Goal: Task Accomplishment & Management: Use online tool/utility

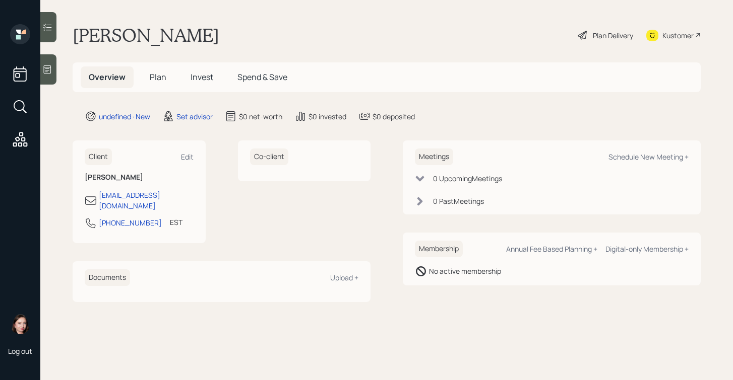
click at [48, 72] on icon at bounding box center [47, 70] width 10 height 10
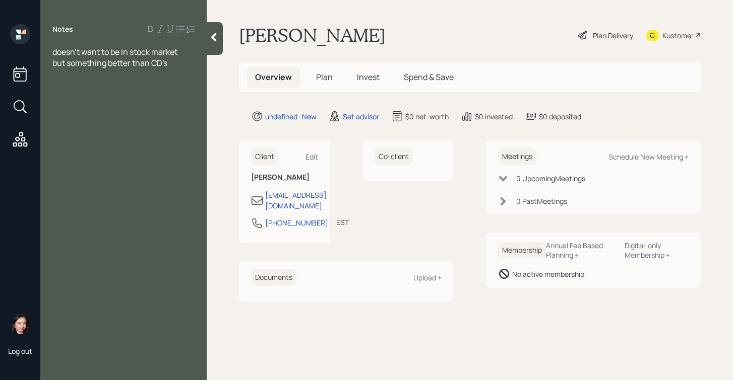
click at [51, 52] on div "doesn't want to be in stock market but something better than CD's" at bounding box center [123, 57] width 166 height 22
click at [53, 52] on span "doesn't want to be in stock market" at bounding box center [114, 51] width 125 height 11
click at [65, 39] on div "Notes doesn't want to be in stock market but something better than CD's" at bounding box center [123, 196] width 166 height 344
click at [67, 48] on div at bounding box center [123, 51] width 142 height 11
click at [180, 81] on div "Notes widow doesn't want to be in stock market but something better than CD's" at bounding box center [123, 196] width 166 height 344
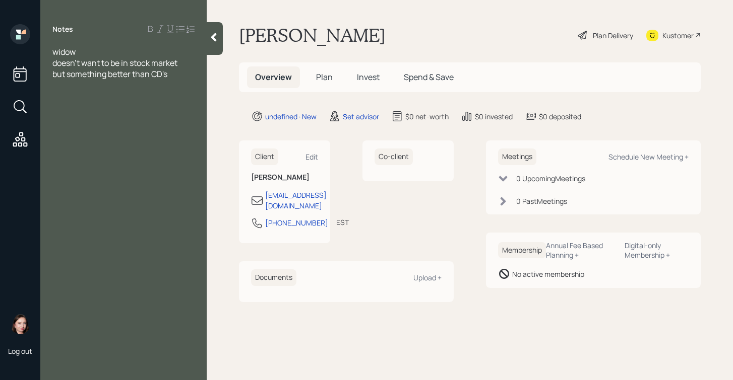
click at [183, 79] on div "but something better than CD's" at bounding box center [123, 74] width 142 height 11
click at [157, 57] on span "doesn't want to be in stock market" at bounding box center [114, 62] width 125 height 11
click at [155, 49] on div "widow" at bounding box center [123, 51] width 142 height 11
click at [184, 103] on div at bounding box center [123, 107] width 142 height 11
click at [54, 50] on span "widow" at bounding box center [63, 51] width 23 height 11
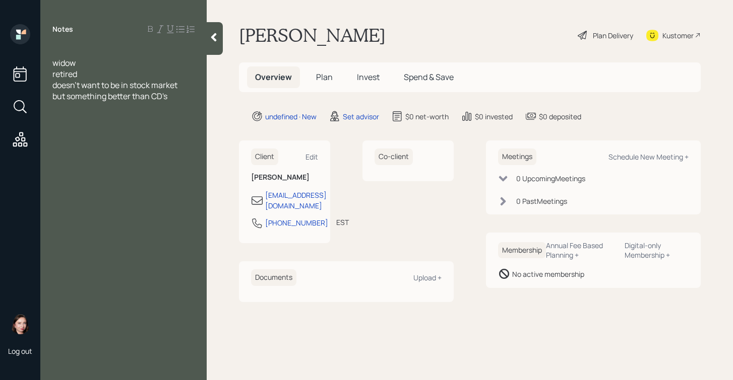
click at [64, 50] on div at bounding box center [123, 51] width 142 height 11
click at [198, 99] on div "77 widow retired doesn't want to be in stock market but something better than C…" at bounding box center [123, 85] width 166 height 78
click at [195, 95] on div "but something better than CD's" at bounding box center [123, 96] width 142 height 11
click at [108, 116] on div "T IRA" at bounding box center [123, 118] width 142 height 11
click at [107, 139] on div at bounding box center [123, 140] width 142 height 11
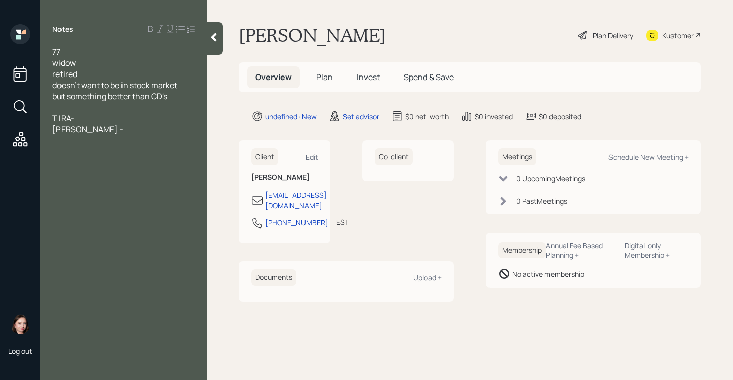
click at [108, 134] on div "Roth -" at bounding box center [123, 129] width 142 height 11
click at [97, 116] on div "T IRA-" at bounding box center [123, 118] width 142 height 11
click at [145, 134] on div "Roth - $140K" at bounding box center [123, 129] width 142 height 11
click at [145, 185] on span "husbands govt pensions -" at bounding box center [99, 184] width 95 height 11
click at [165, 185] on div "husbands govt pension -" at bounding box center [123, 184] width 142 height 11
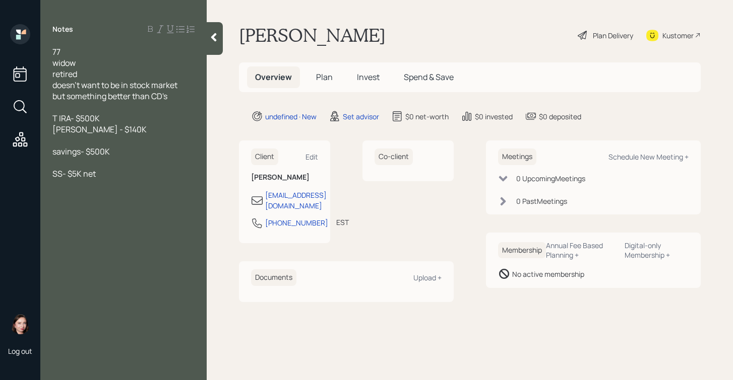
click at [63, 174] on span "SS- $5K net" at bounding box center [73, 173] width 43 height 11
click at [199, 173] on div "77 widow retired doesn't want to be in stock market but something better than C…" at bounding box center [123, 123] width 166 height 155
click at [195, 173] on div "SS and husbands pension- $5K net" at bounding box center [123, 173] width 142 height 11
click at [113, 186] on span "her pension - #K annaully" at bounding box center [113, 184] width 123 height 11
click at [166, 184] on div "her pension - 3K annaully" at bounding box center [123, 184] width 142 height 11
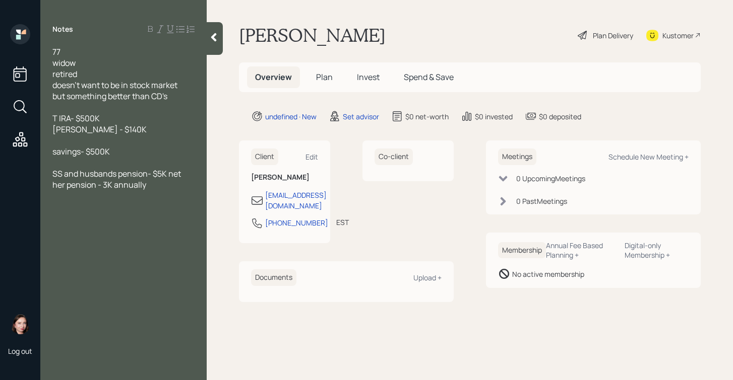
click at [58, 214] on div at bounding box center [123, 218] width 142 height 11
click at [56, 202] on div at bounding box center [123, 207] width 142 height 11
click at [75, 237] on div at bounding box center [123, 240] width 142 height 11
click at [78, 233] on div at bounding box center [123, 229] width 142 height 11
click at [83, 219] on span "no mortget" at bounding box center [72, 218] width 41 height 11
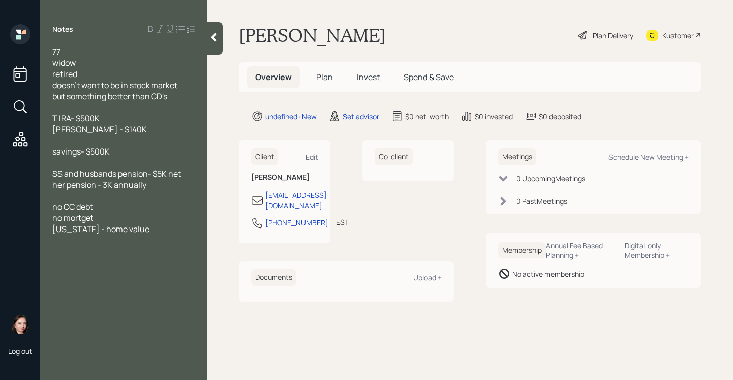
click at [90, 220] on span "no mortget" at bounding box center [72, 218] width 41 height 11
click at [156, 233] on div "Maryland - home value" at bounding box center [123, 229] width 142 height 11
drag, startPoint x: 630, startPoint y: 157, endPoint x: 615, endPoint y: 163, distance: 16.3
click at [631, 157] on div "Schedule New Meeting +" at bounding box center [648, 157] width 80 height 10
select select "round-robin"
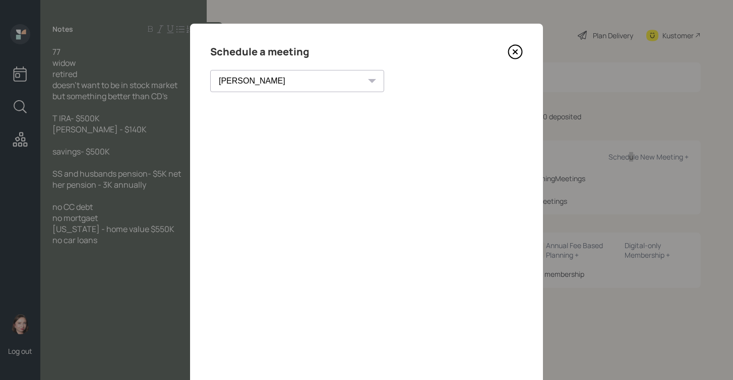
scroll to position [2, 0]
click at [512, 48] on icon at bounding box center [514, 51] width 15 height 15
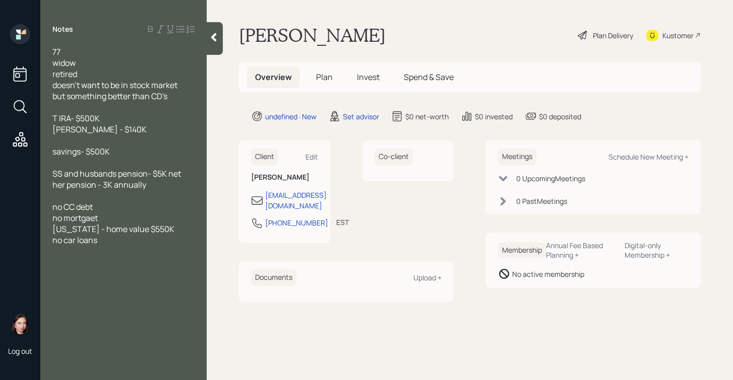
click at [683, 35] on div "Kustomer" at bounding box center [677, 35] width 31 height 11
